Goal: Transaction & Acquisition: Purchase product/service

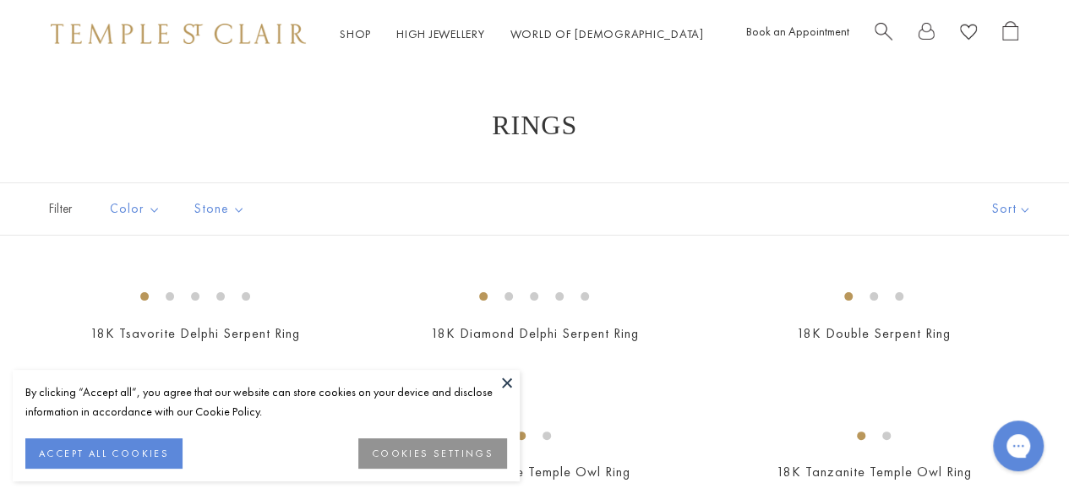
click at [0, 0] on img at bounding box center [0, 0] width 0 height 0
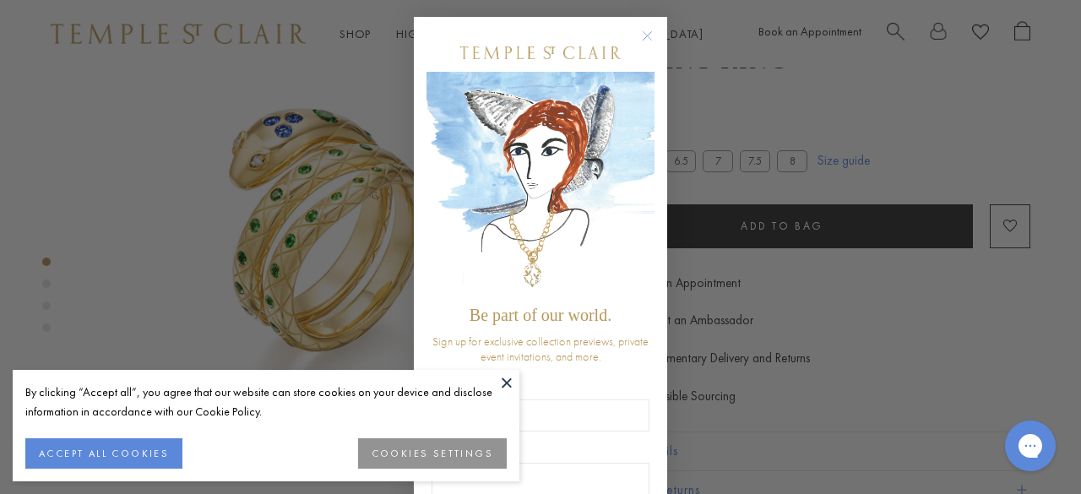
click at [503, 383] on button at bounding box center [506, 382] width 25 height 25
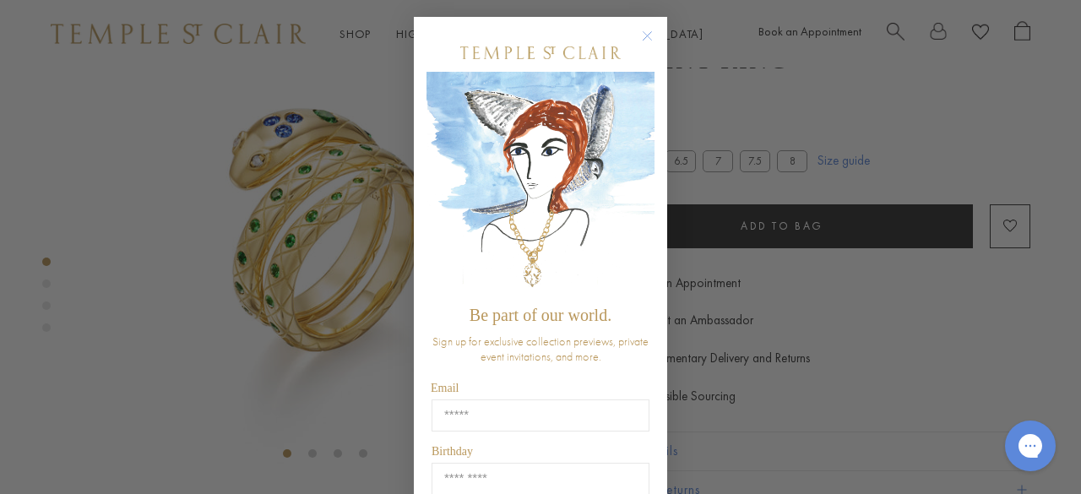
click at [650, 30] on icon "Close dialog" at bounding box center [647, 35] width 21 height 21
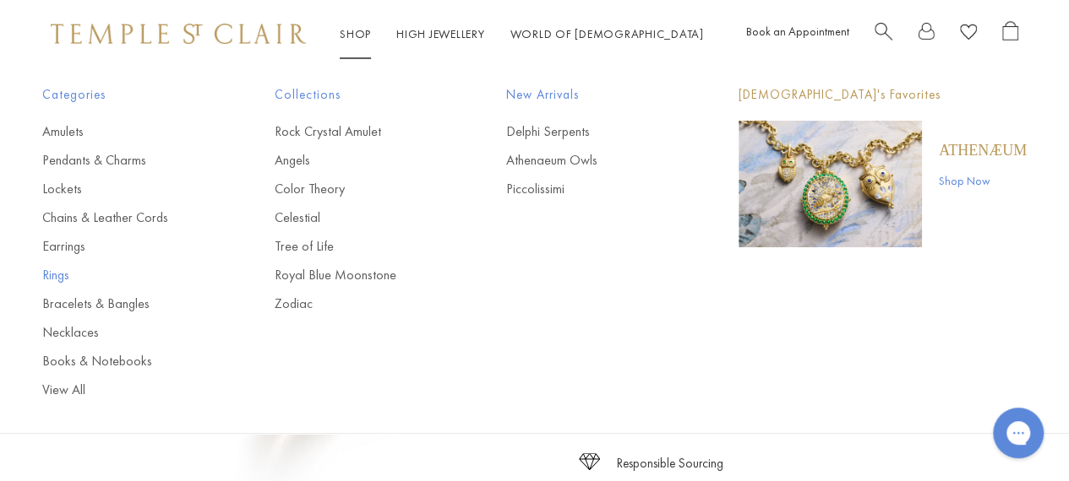
click at [57, 269] on link "Rings" at bounding box center [124, 275] width 165 height 19
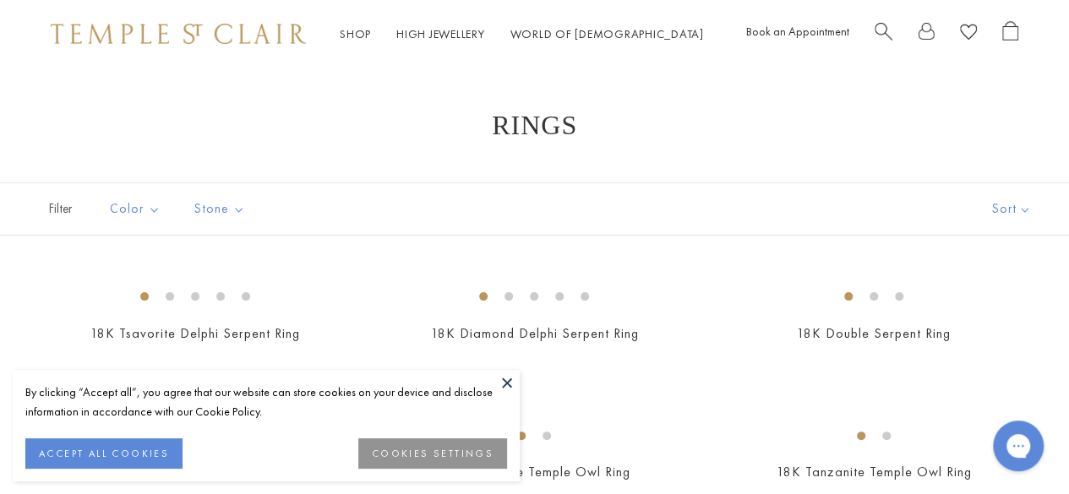
scroll to position [172, 0]
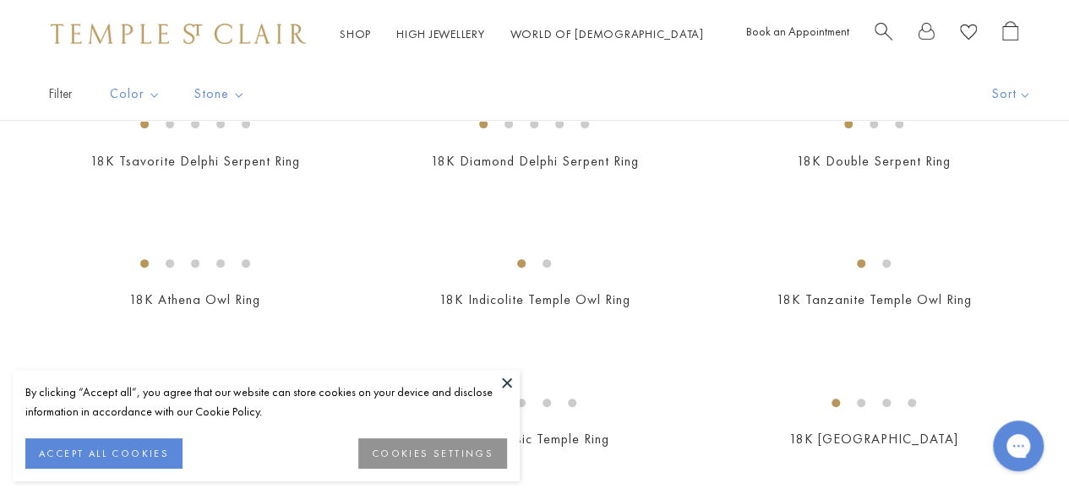
click at [505, 385] on button at bounding box center [506, 382] width 25 height 25
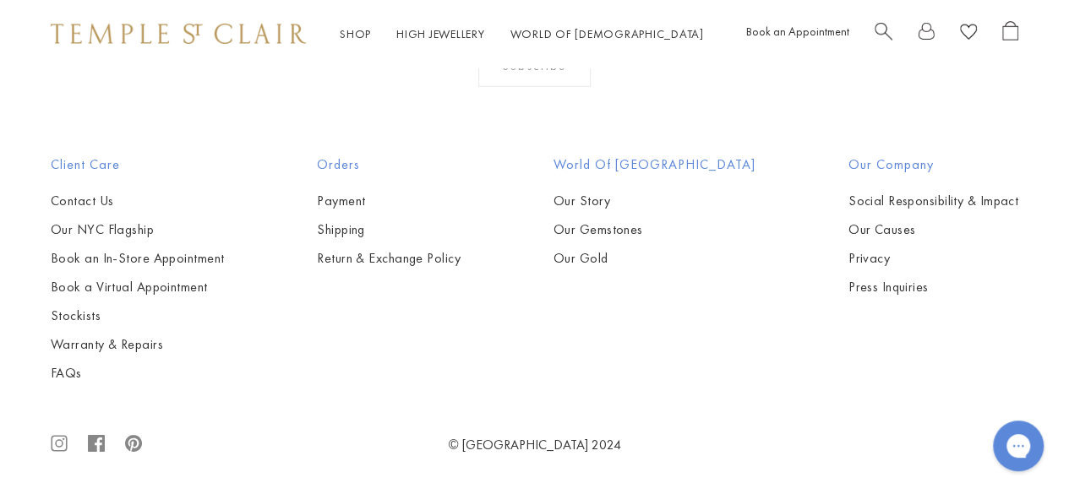
scroll to position [6761, 0]
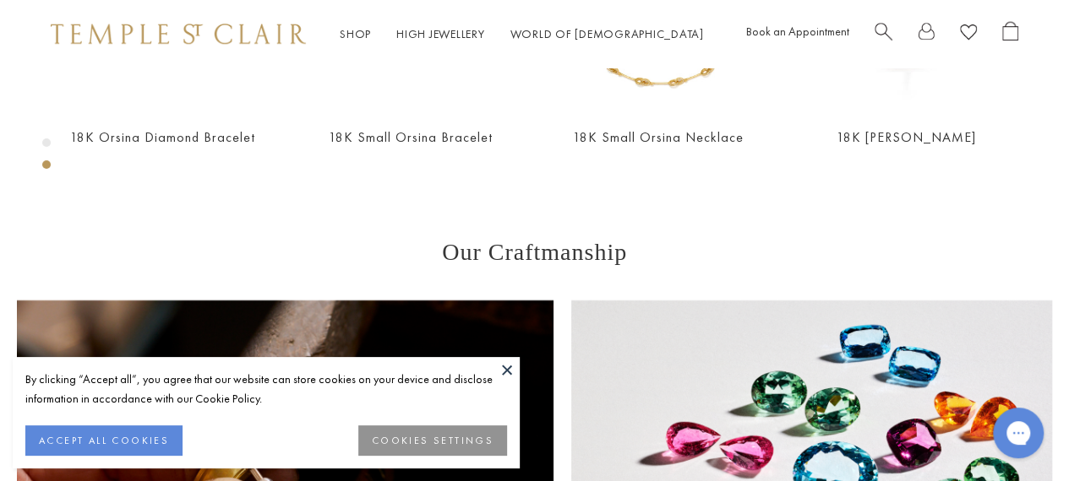
scroll to position [806, 0]
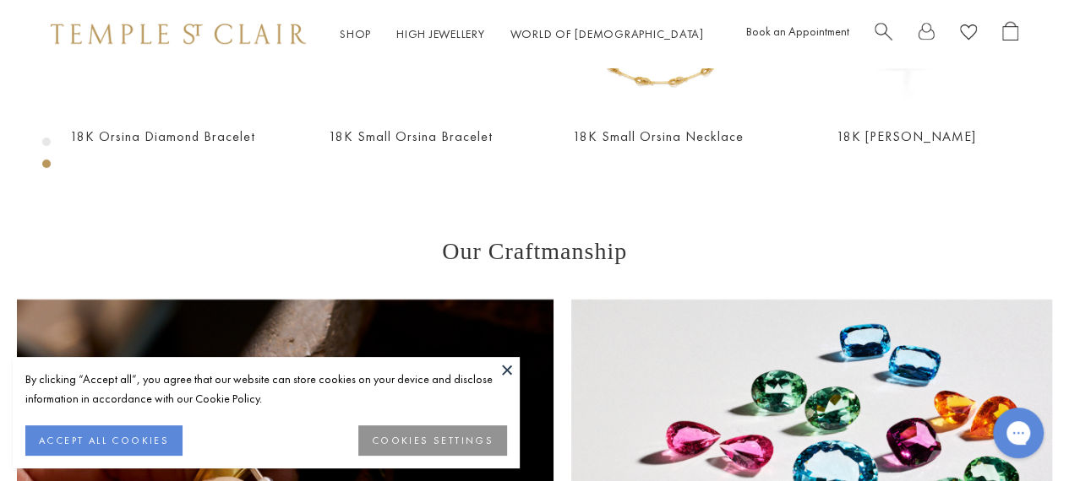
click at [498, 376] on button at bounding box center [506, 369] width 25 height 25
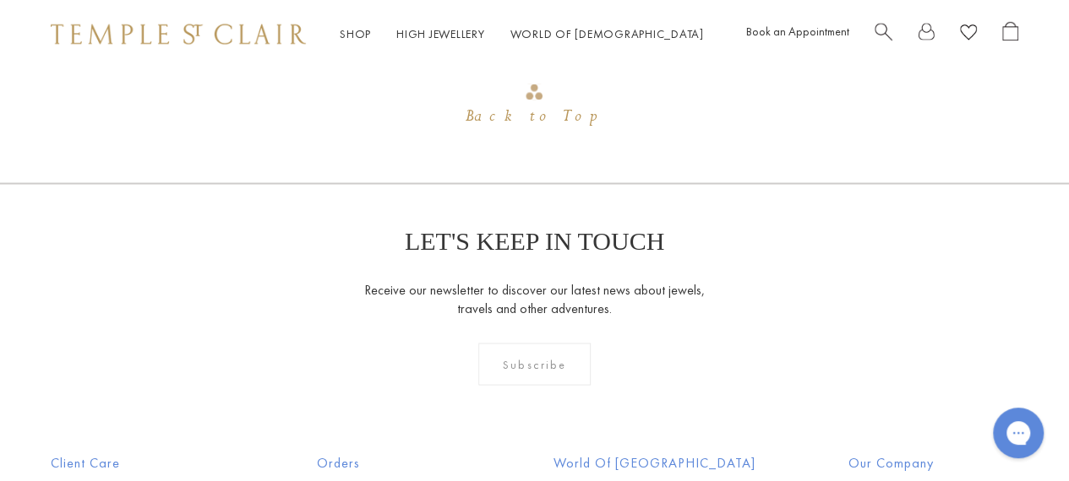
scroll to position [1450, 0]
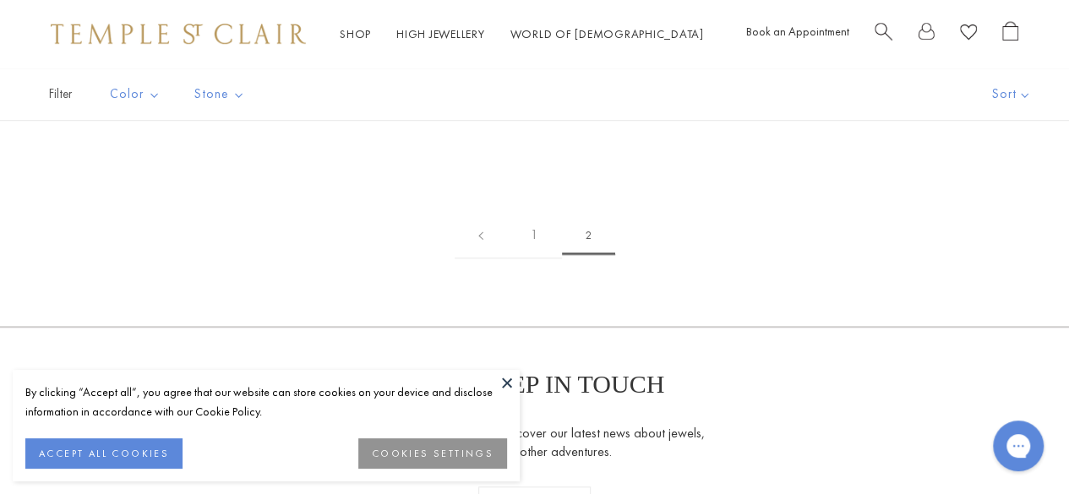
scroll to position [634, 0]
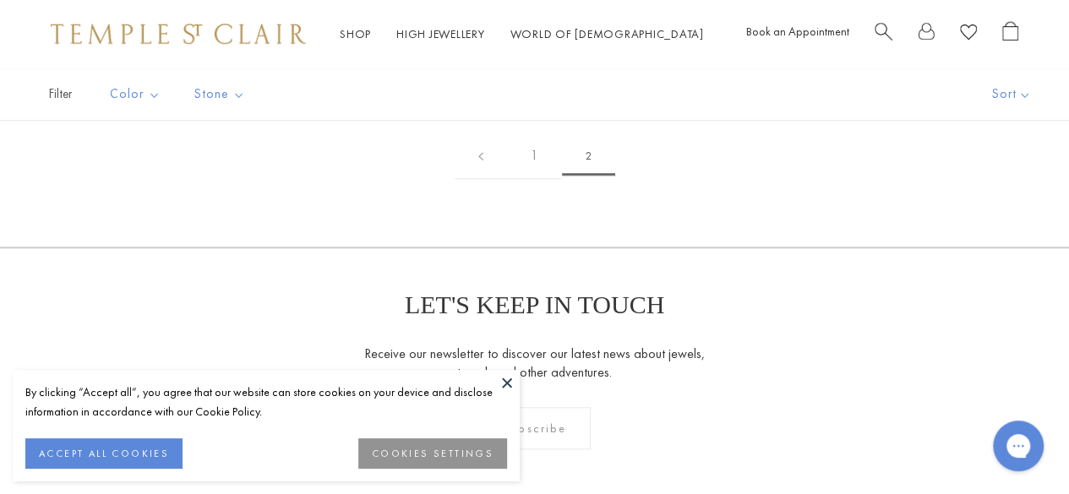
click at [511, 389] on button at bounding box center [506, 382] width 25 height 25
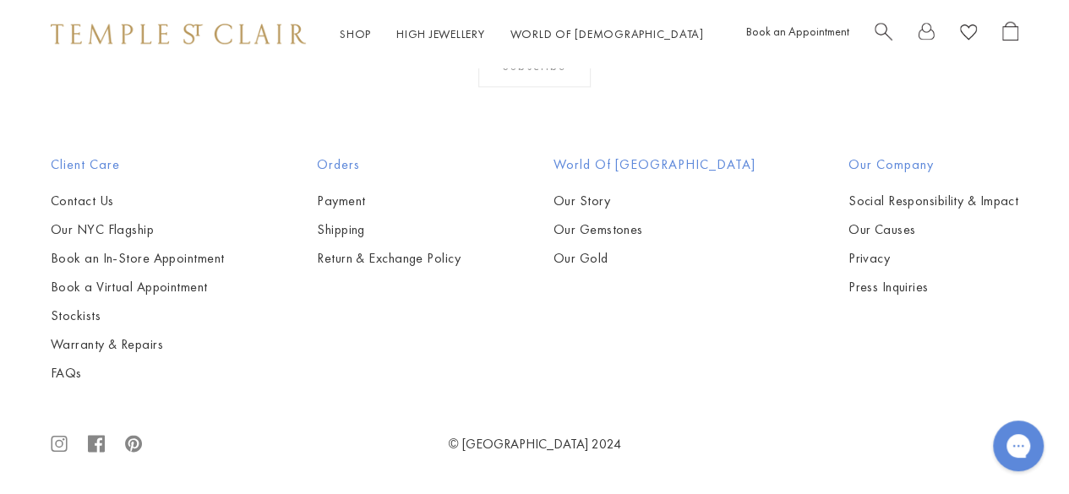
scroll to position [1524, 0]
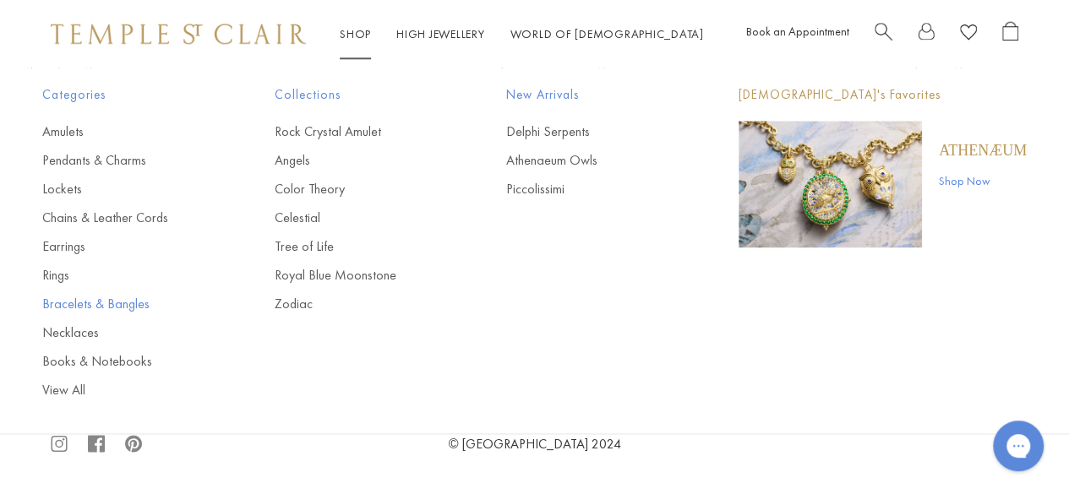
click at [83, 302] on link "Bracelets & Bangles" at bounding box center [124, 304] width 165 height 19
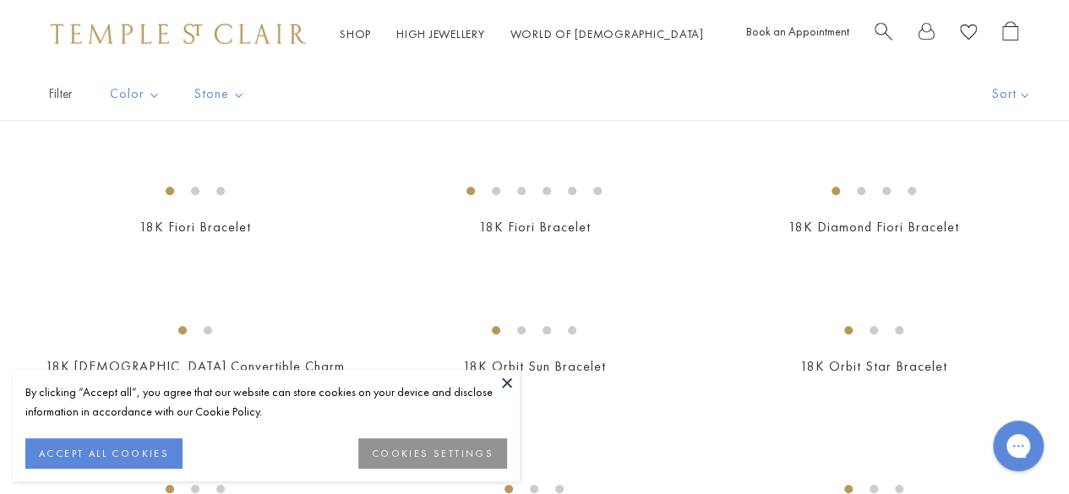
scroll to position [386, 0]
click at [509, 390] on button at bounding box center [506, 382] width 25 height 25
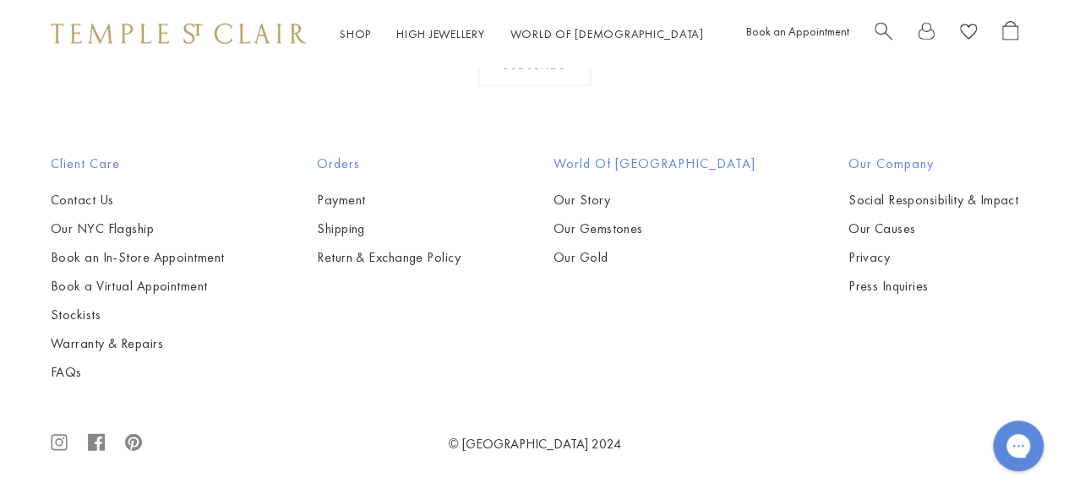
scroll to position [5381, 0]
